Goal: Find specific page/section: Find specific page/section

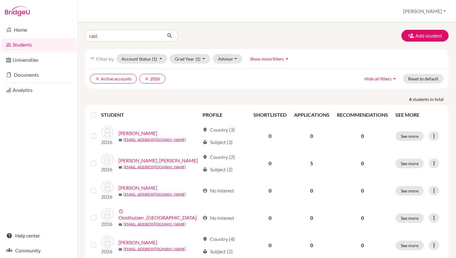
type input "rabia"
click button "submit" at bounding box center [170, 36] width 16 height 12
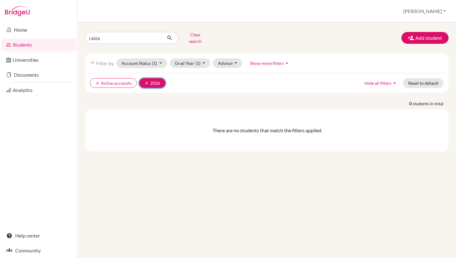
click at [146, 81] on icon "clear" at bounding box center [146, 83] width 4 height 4
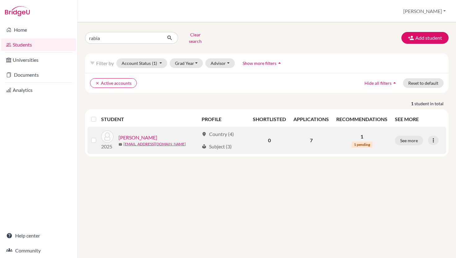
click at [141, 134] on link "[PERSON_NAME]" at bounding box center [137, 137] width 39 height 7
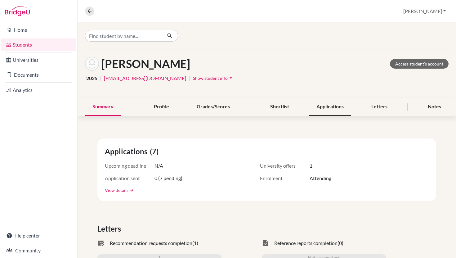
click at [326, 106] on div "Applications" at bounding box center [330, 107] width 42 height 18
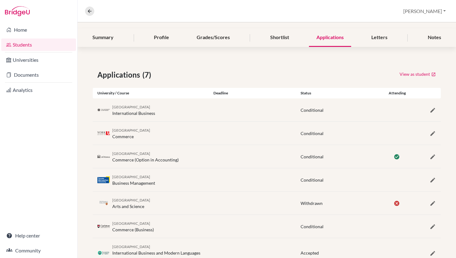
scroll to position [38, 0]
